Goal: Complete application form

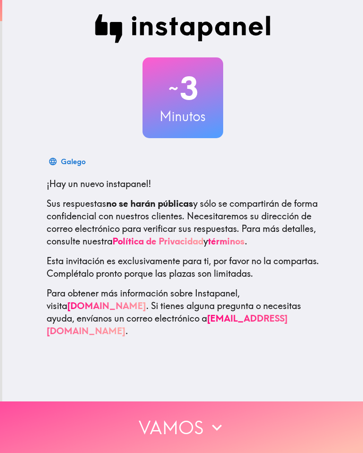
click at [198, 421] on button "Vamos" at bounding box center [181, 427] width 363 height 52
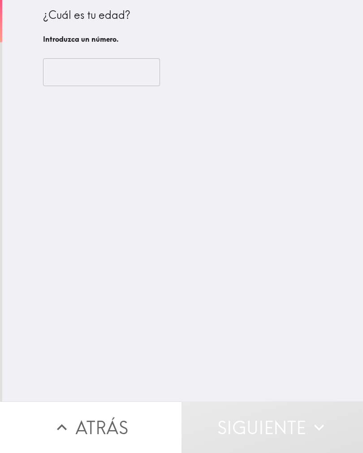
click at [60, 66] on input "number" at bounding box center [101, 72] width 117 height 28
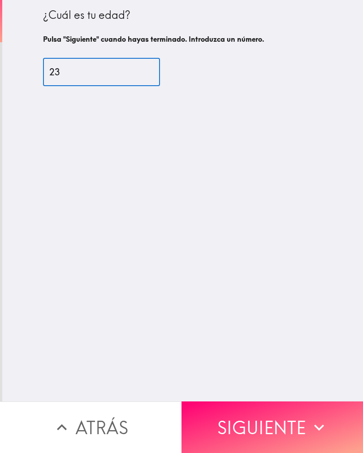
type input "23"
click at [309, 426] on icon "button" at bounding box center [319, 427] width 20 height 20
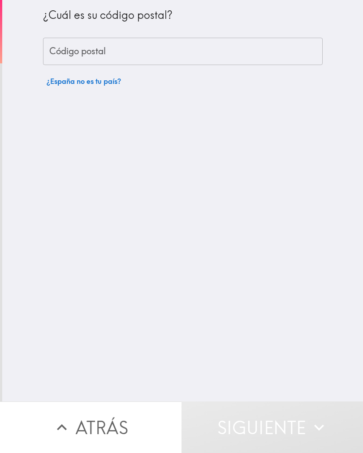
click at [55, 49] on div "Código postal Código postal" at bounding box center [183, 52] width 280 height 28
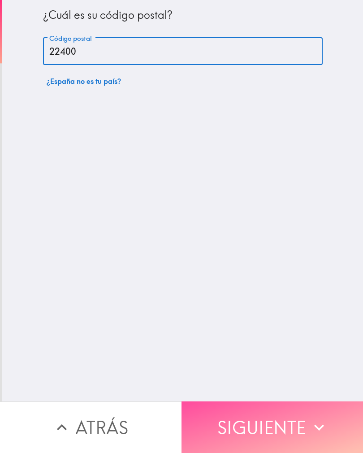
type input "22400"
click at [299, 423] on button "Siguiente" at bounding box center [273, 427] width 182 height 52
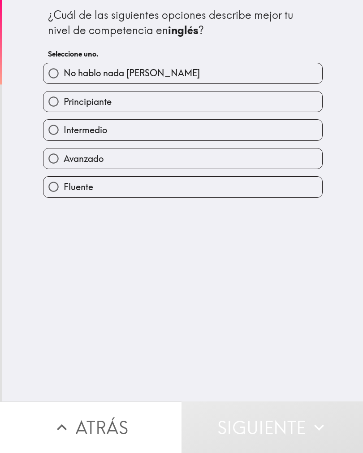
click at [58, 104] on input "Principiante" at bounding box center [53, 101] width 20 height 20
radio input "true"
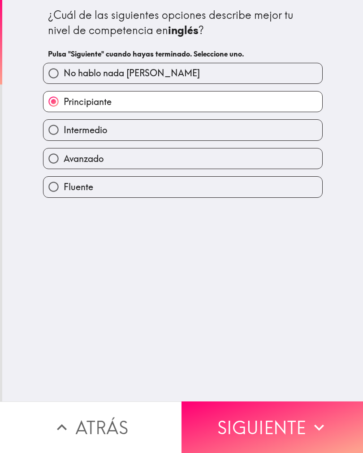
click at [58, 134] on input "Intermedio" at bounding box center [53, 130] width 20 height 20
radio input "true"
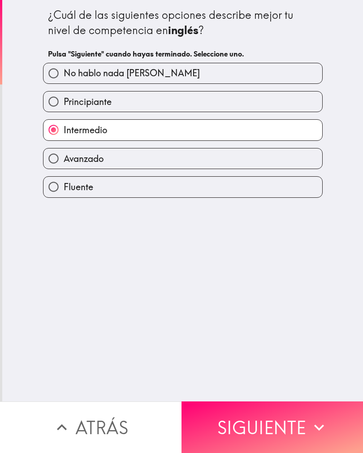
click at [288, 412] on button "Siguiente" at bounding box center [273, 427] width 182 height 52
